Goal: Information Seeking & Learning: Learn about a topic

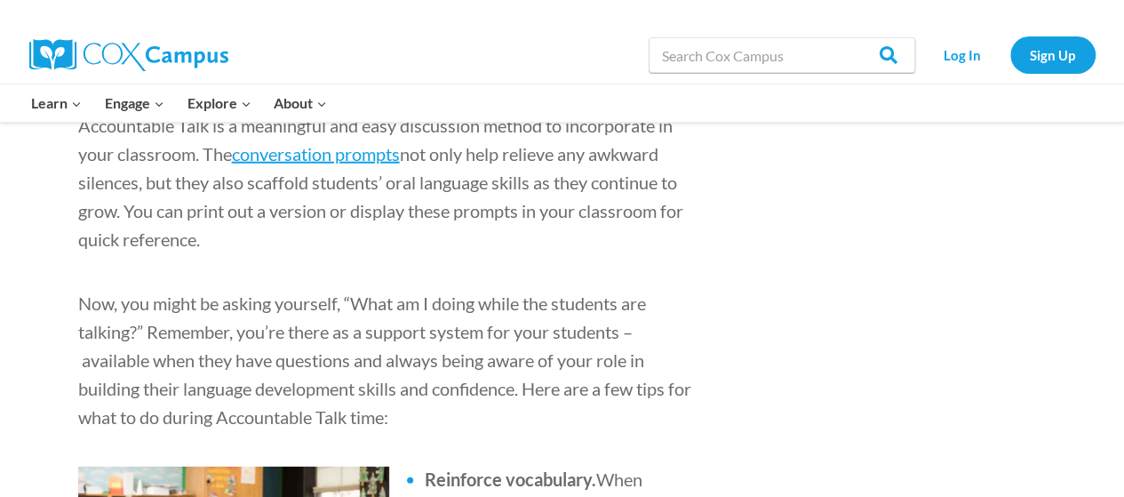
scroll to position [2297, 0]
click at [352, 163] on span "conversation prompts" at bounding box center [316, 152] width 168 height 21
click at [382, 163] on span "conversation prompts" at bounding box center [316, 152] width 168 height 21
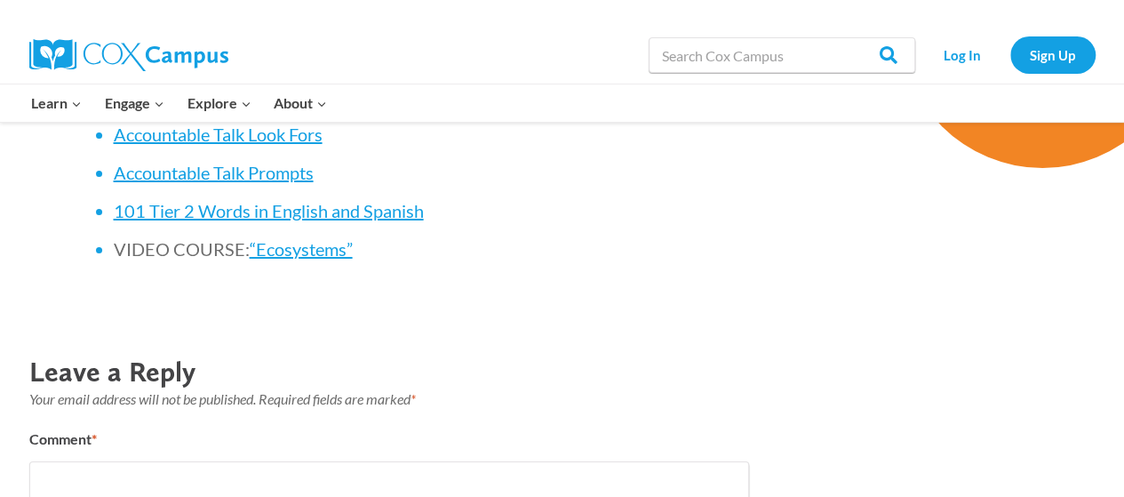
scroll to position [3218, 0]
click at [199, 182] on span "Accountable Talk Prompts" at bounding box center [214, 171] width 200 height 21
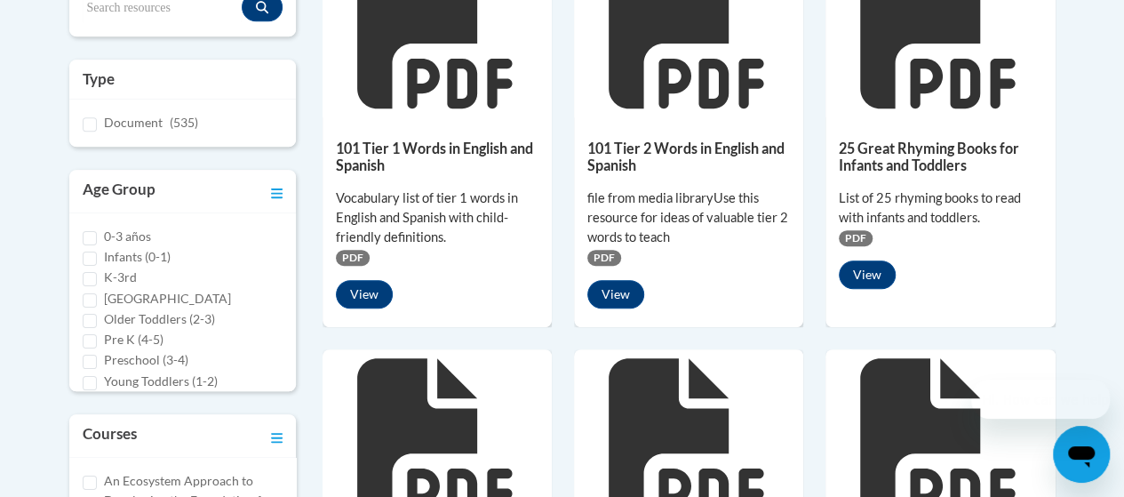
scroll to position [501, 0]
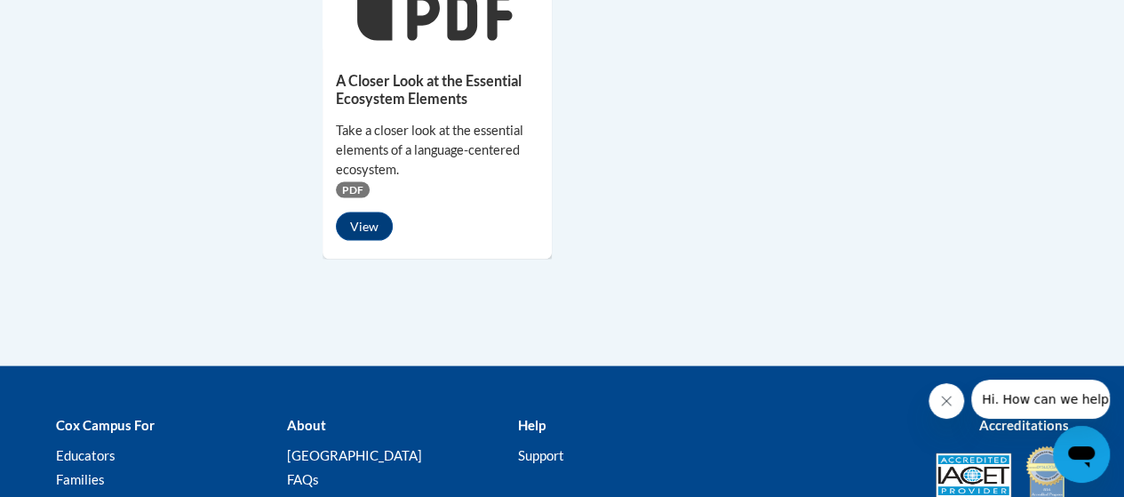
scroll to position [1779, 0]
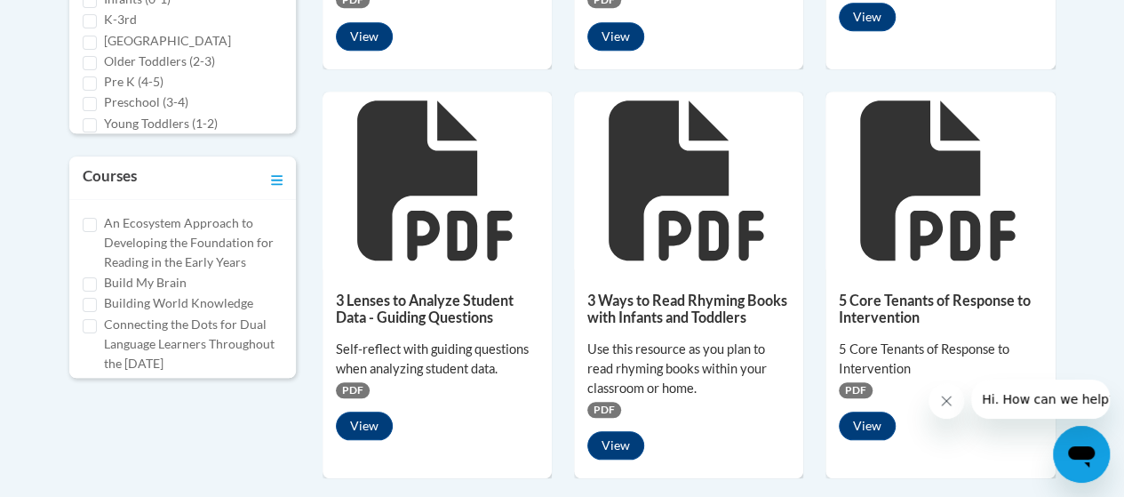
scroll to position [759, 0]
